Goal: Register for event/course

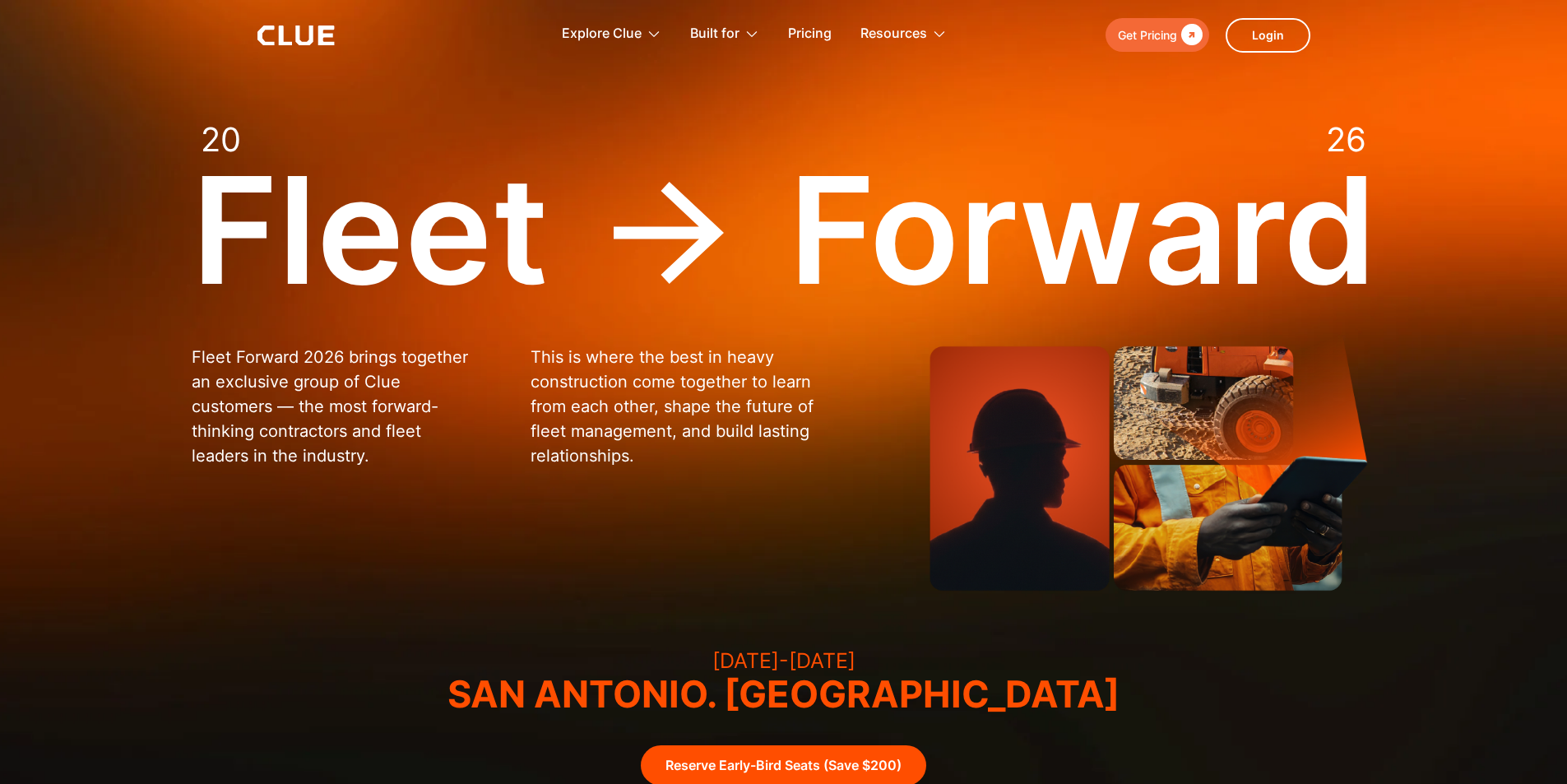
click at [1156, 40] on div "Get Pricing" at bounding box center [1147, 35] width 59 height 20
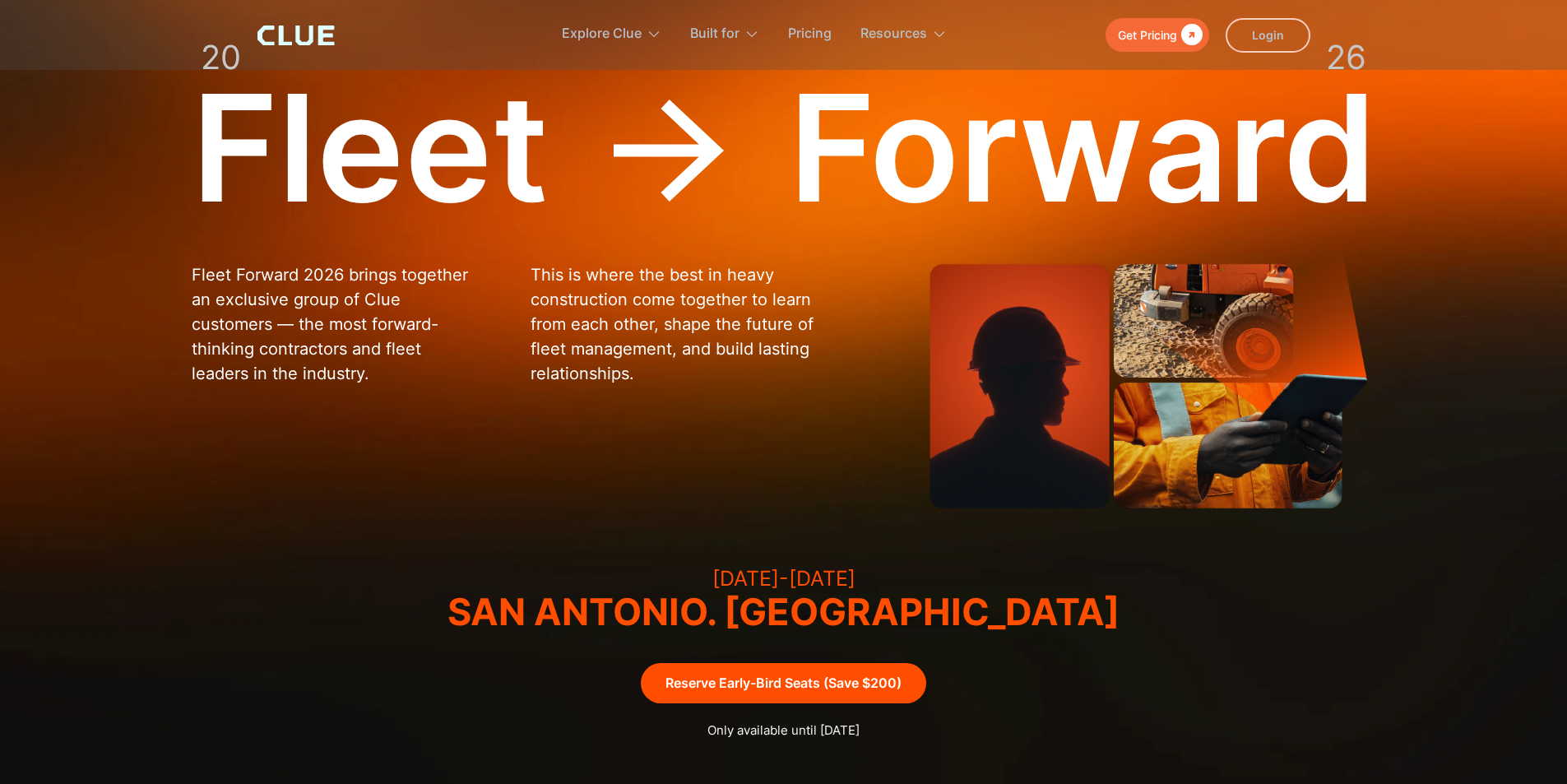
click at [767, 681] on link "Reserve Early-Bird Seats (Save $200)" at bounding box center [784, 683] width 286 height 40
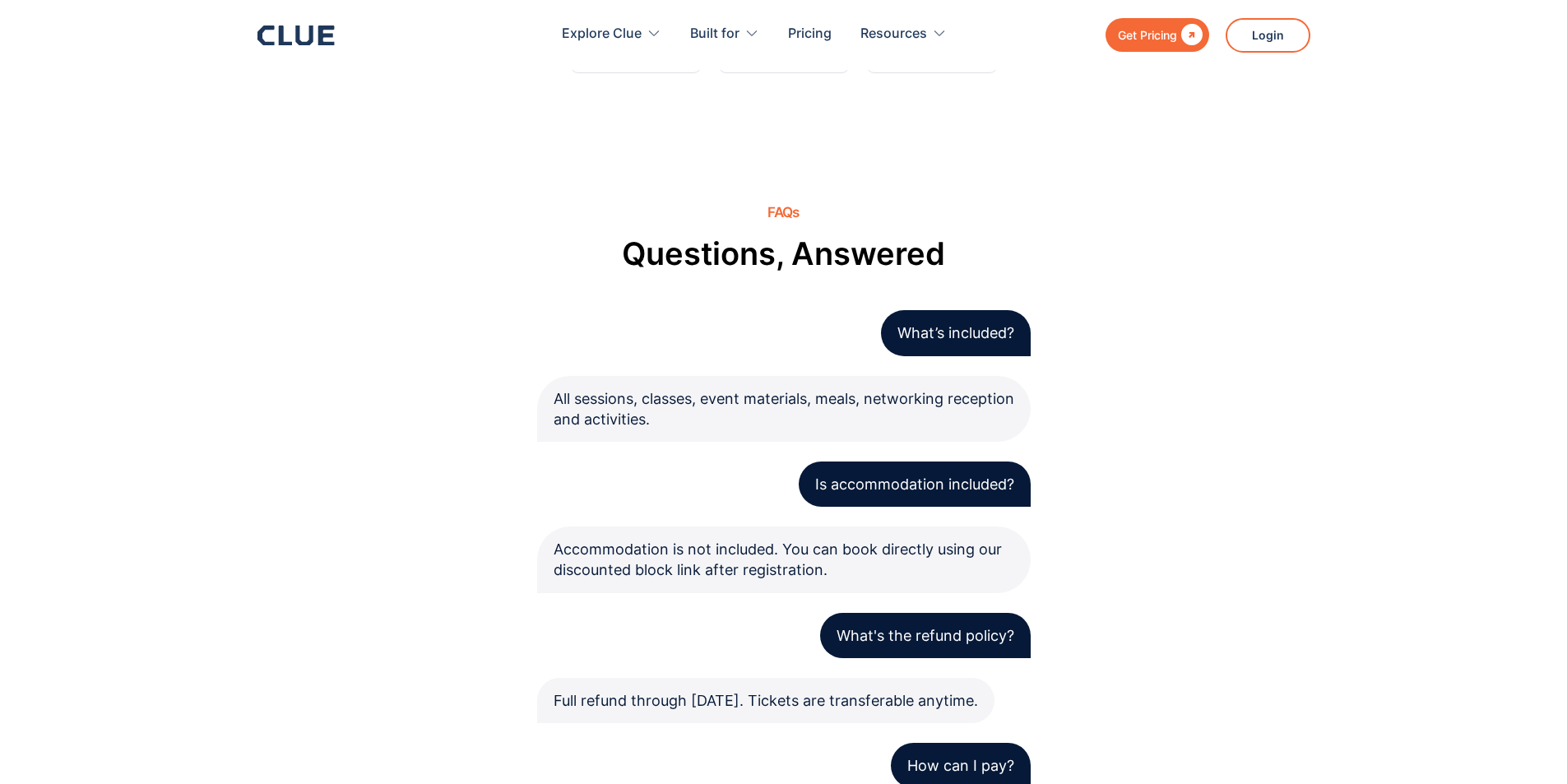
scroll to position [4924, 0]
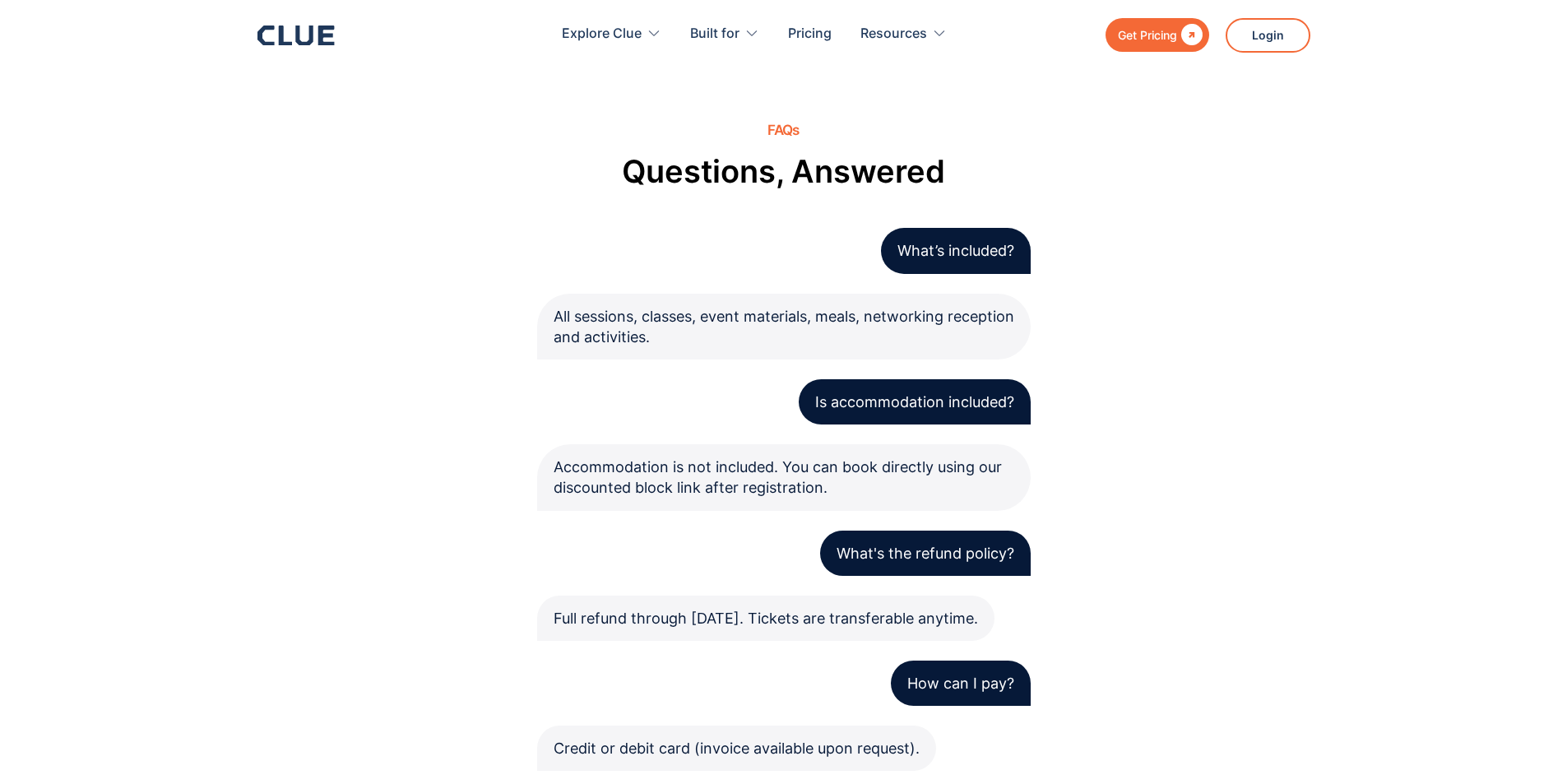
drag, startPoint x: 626, startPoint y: 621, endPoint x: 543, endPoint y: 603, distance: 84.9
click at [543, 603] on div "Full refund through [DATE]. Tickets are transferable anytime." at bounding box center [766, 618] width 457 height 45
copy div "Full refund through [DATE]. Tickets are transferable anytime."
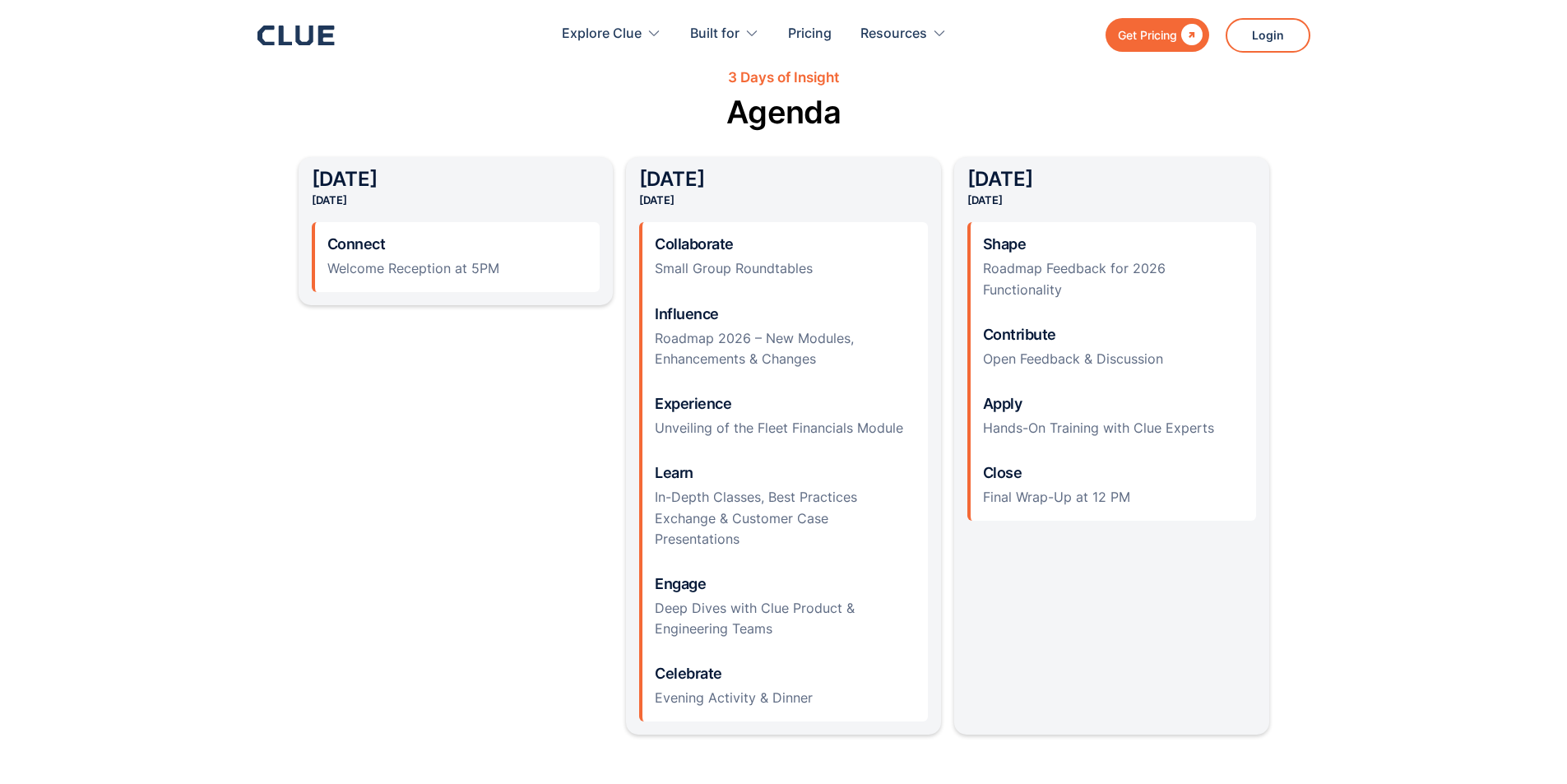
scroll to position [1727, 0]
